Goal: Task Accomplishment & Management: Complete application form

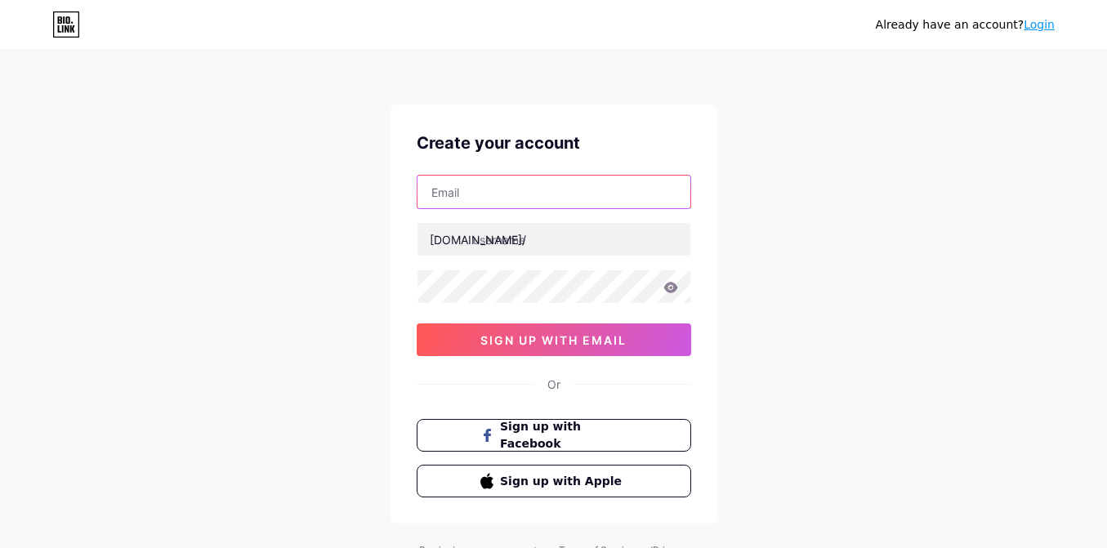
click at [507, 196] on input "text" at bounding box center [553, 192] width 273 height 33
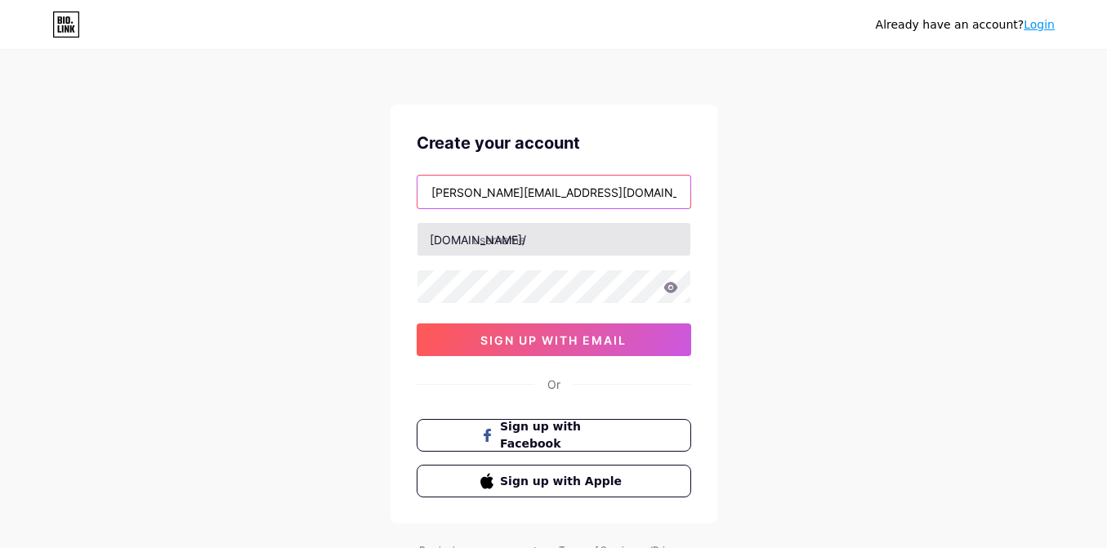
type input "[PERSON_NAME][EMAIL_ADDRESS][DOMAIN_NAME]"
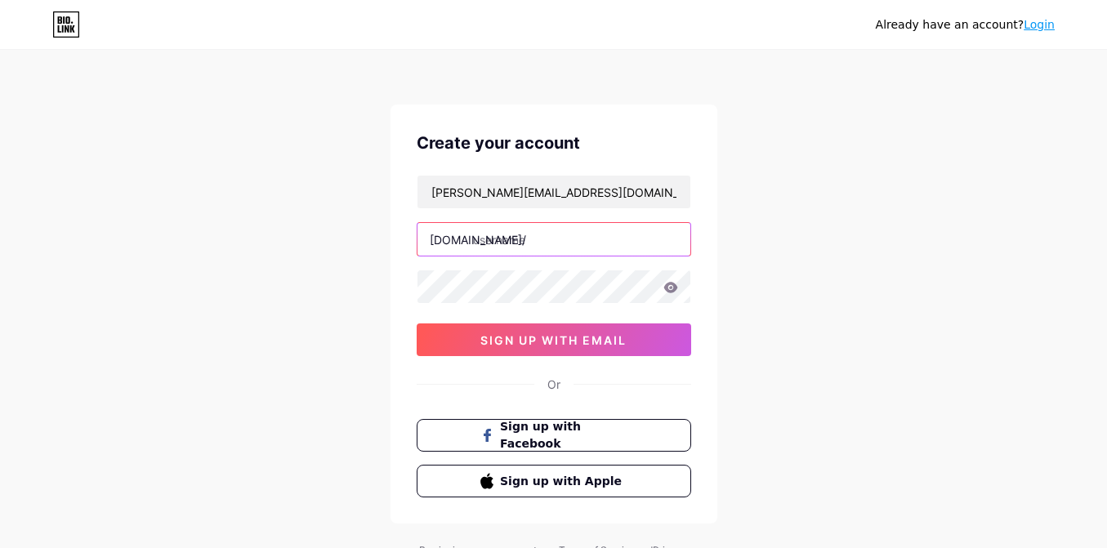
click at [548, 239] on input "text" at bounding box center [553, 239] width 273 height 33
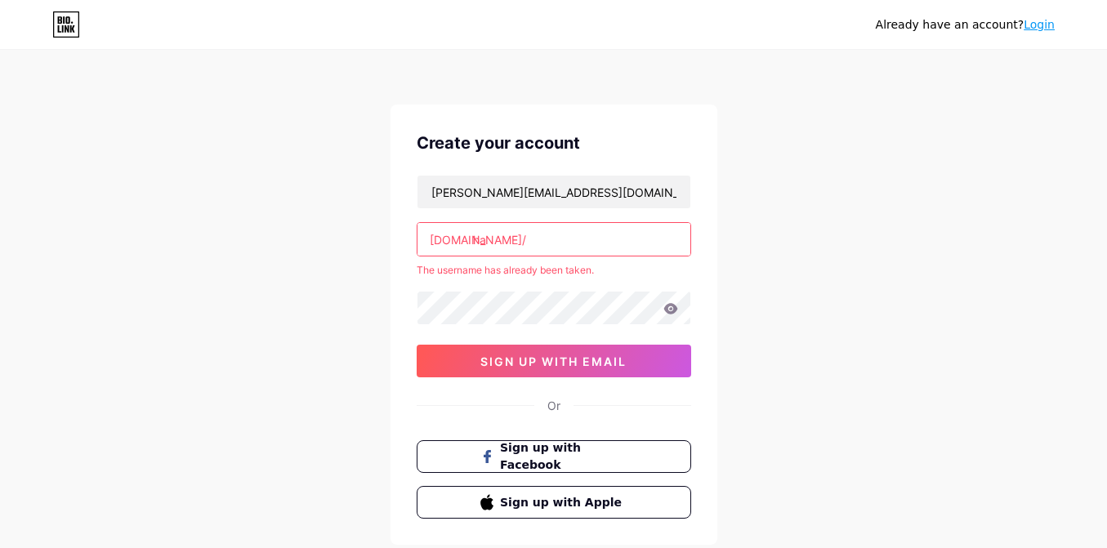
type input "h"
type input "s"
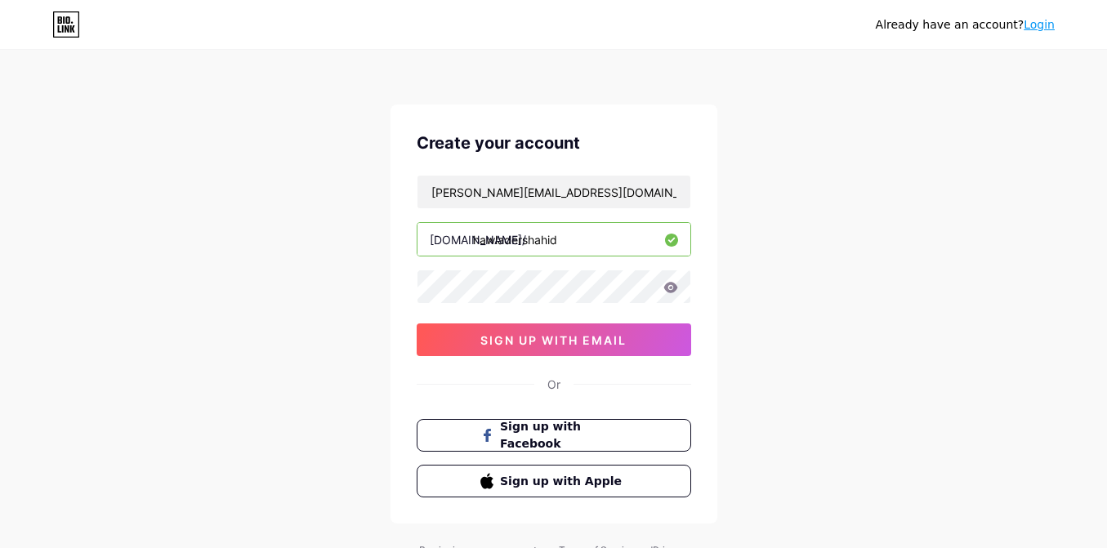
type input "hawladershahid"
click at [671, 288] on icon at bounding box center [670, 287] width 14 height 11
click at [671, 285] on icon at bounding box center [670, 288] width 16 height 16
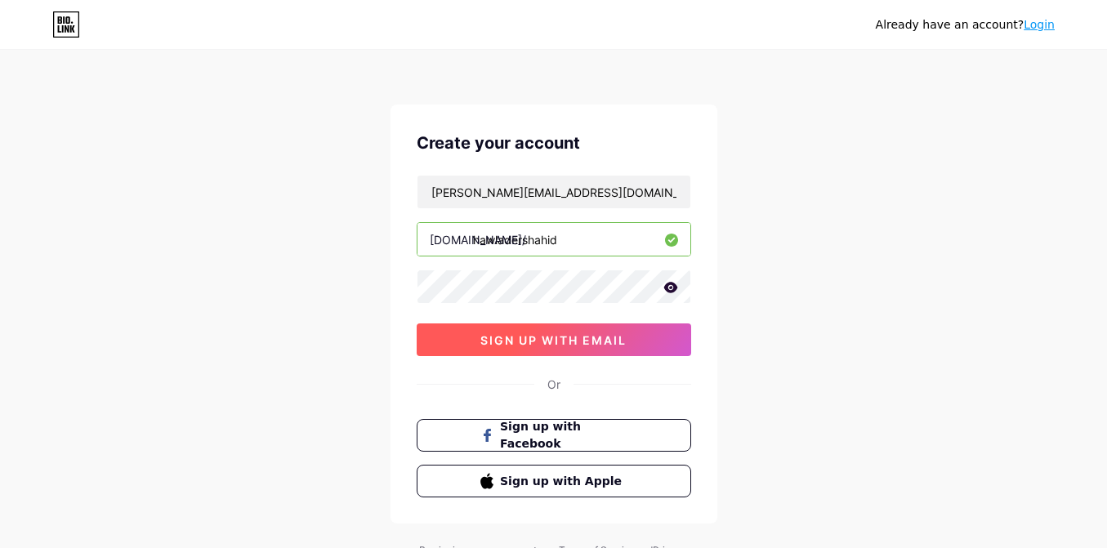
click at [581, 339] on span "sign up with email" at bounding box center [553, 340] width 146 height 14
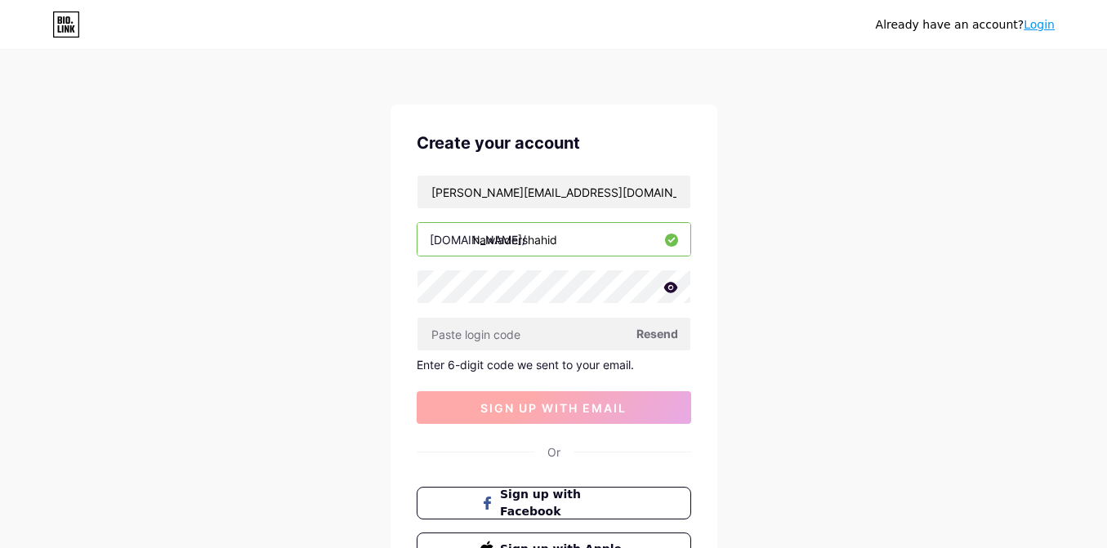
click at [581, 339] on input "text" at bounding box center [553, 334] width 273 height 33
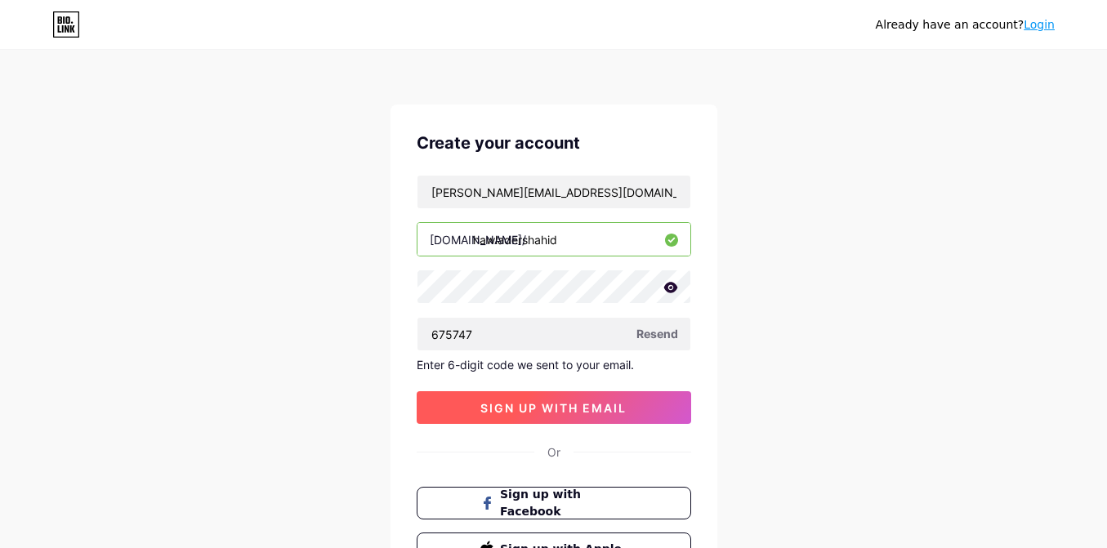
type input "675747"
click at [559, 405] on span "sign up with email" at bounding box center [553, 408] width 146 height 14
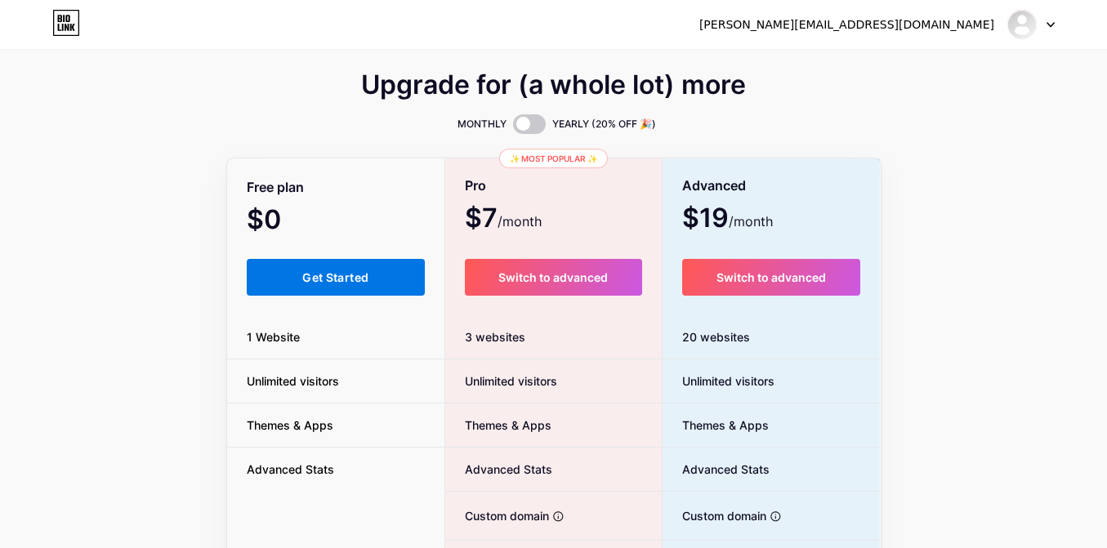
click at [341, 285] on button "Get Started" at bounding box center [336, 277] width 179 height 37
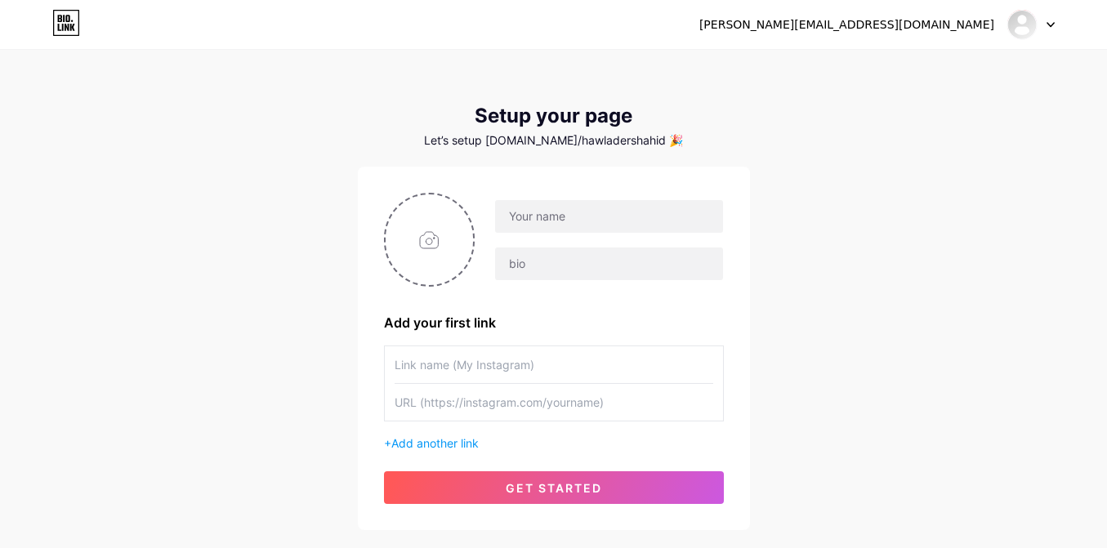
click at [765, 100] on div "[PERSON_NAME][EMAIL_ADDRESS][DOMAIN_NAME] Dashboard Logout Setup your page Let’…" at bounding box center [553, 291] width 1107 height 582
click at [449, 440] on span "Add another link" at bounding box center [434, 443] width 87 height 14
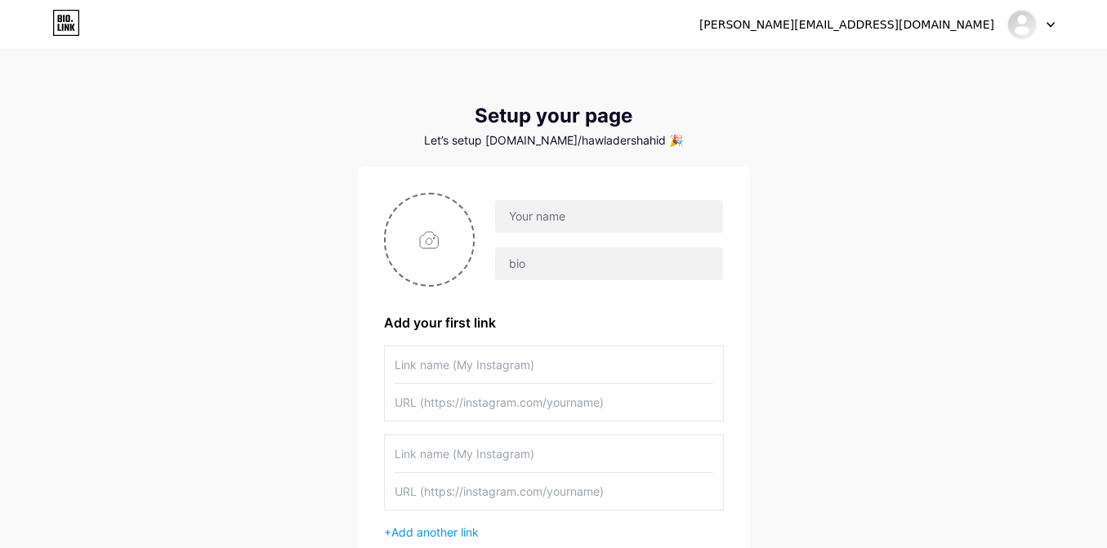
click at [432, 405] on input "text" at bounding box center [554, 402] width 319 height 37
paste input "[URL][DOMAIN_NAME]"
type input "[URL][DOMAIN_NAME]"
click at [453, 361] on input "text" at bounding box center [554, 364] width 319 height 37
type input "Hawlader S.[DEMOGRAPHIC_DATA]"
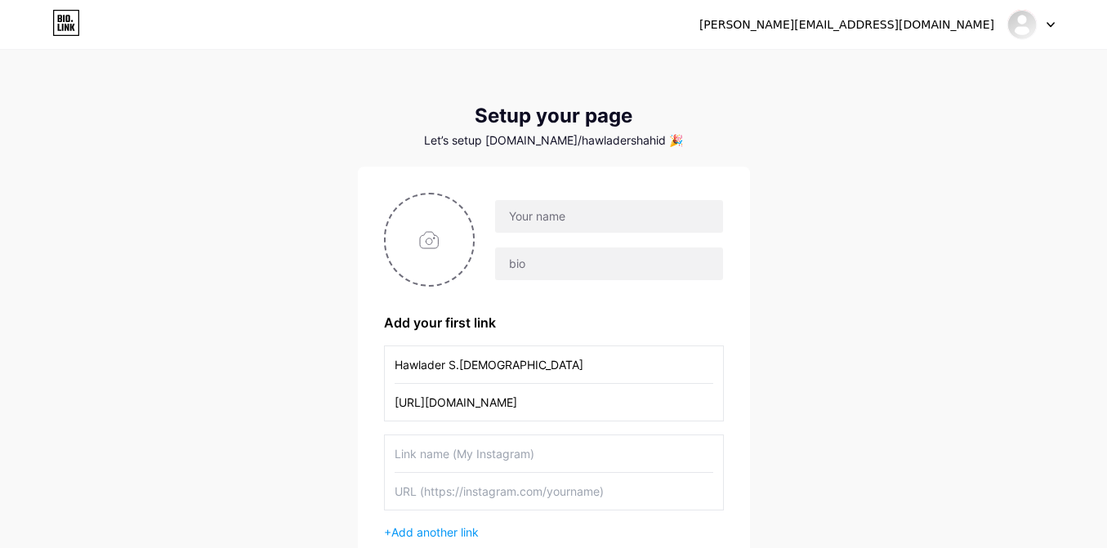
click at [892, 393] on div "[PERSON_NAME][EMAIL_ADDRESS][DOMAIN_NAME] Dashboard Logout Setup your page Let’…" at bounding box center [553, 335] width 1107 height 671
click at [551, 268] on input "text" at bounding box center [608, 264] width 227 height 33
click at [578, 213] on input "text" at bounding box center [608, 216] width 227 height 33
type input "H"
type input "[PERSON_NAME] Islam"
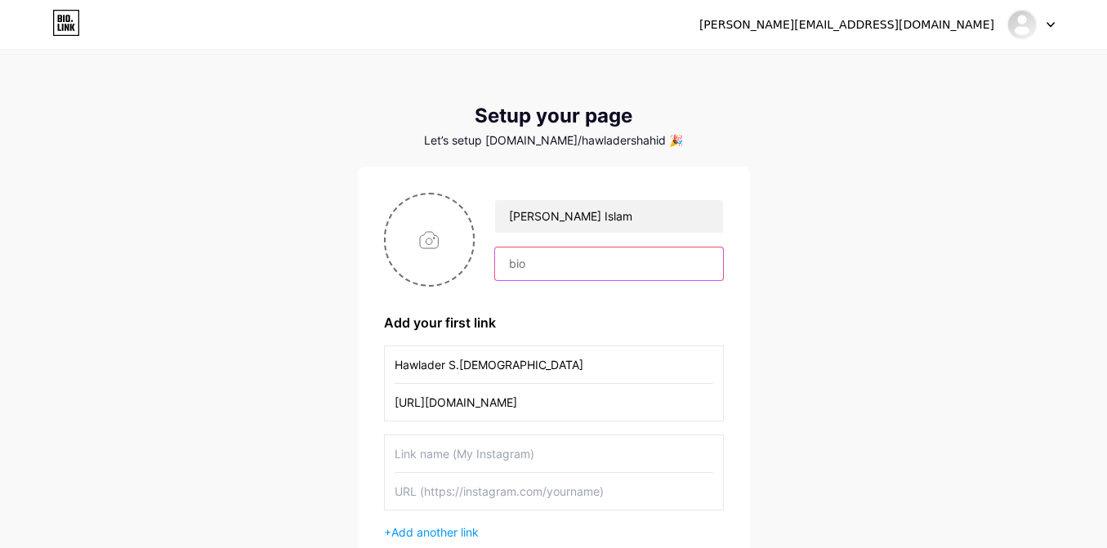
click at [551, 267] on input "text" at bounding box center [608, 264] width 227 height 33
click at [432, 228] on input "file" at bounding box center [430, 239] width 88 height 91
type input "C:\fakepath\file_000000006fcc61fda224df97a227c656 (2).png"
